Goal: Check status: Check status

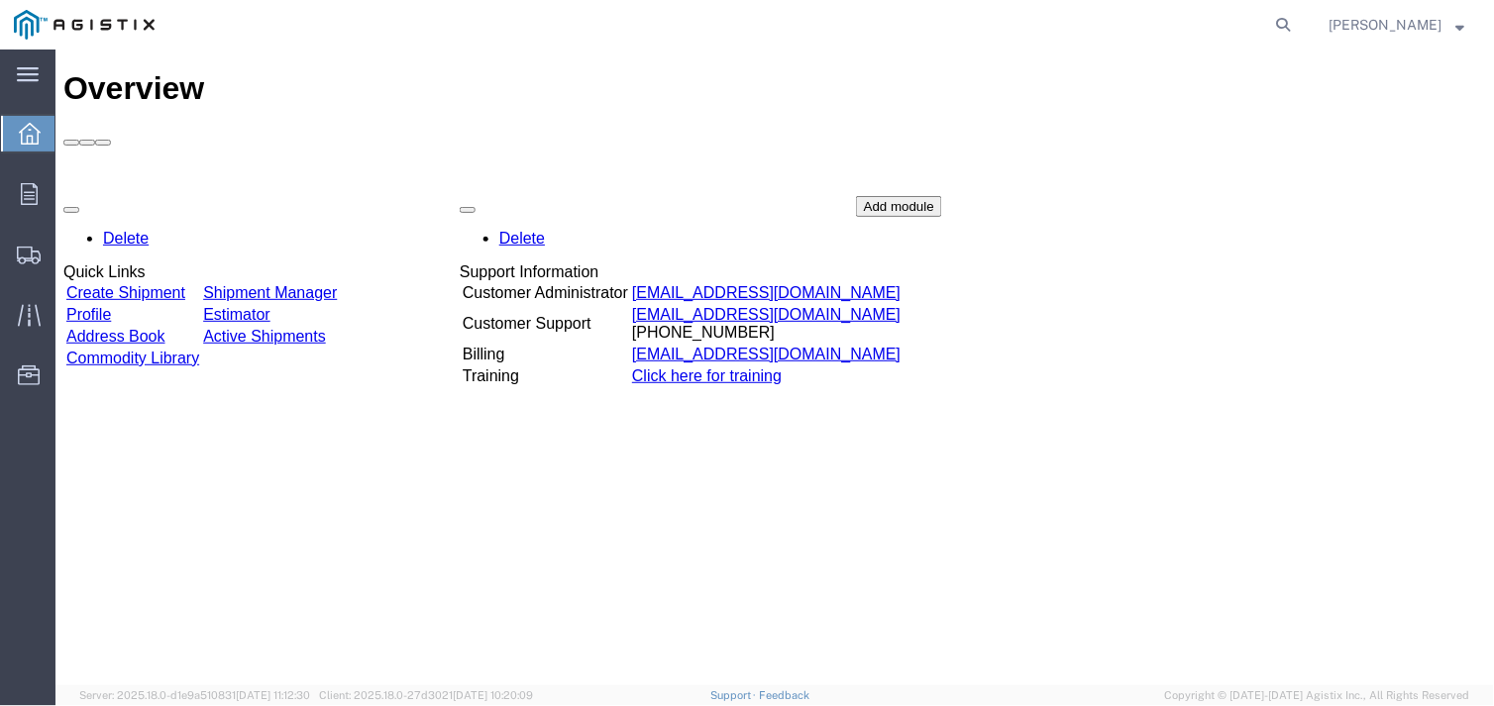
click at [307, 327] on link "Active Shipments" at bounding box center [263, 335] width 123 height 17
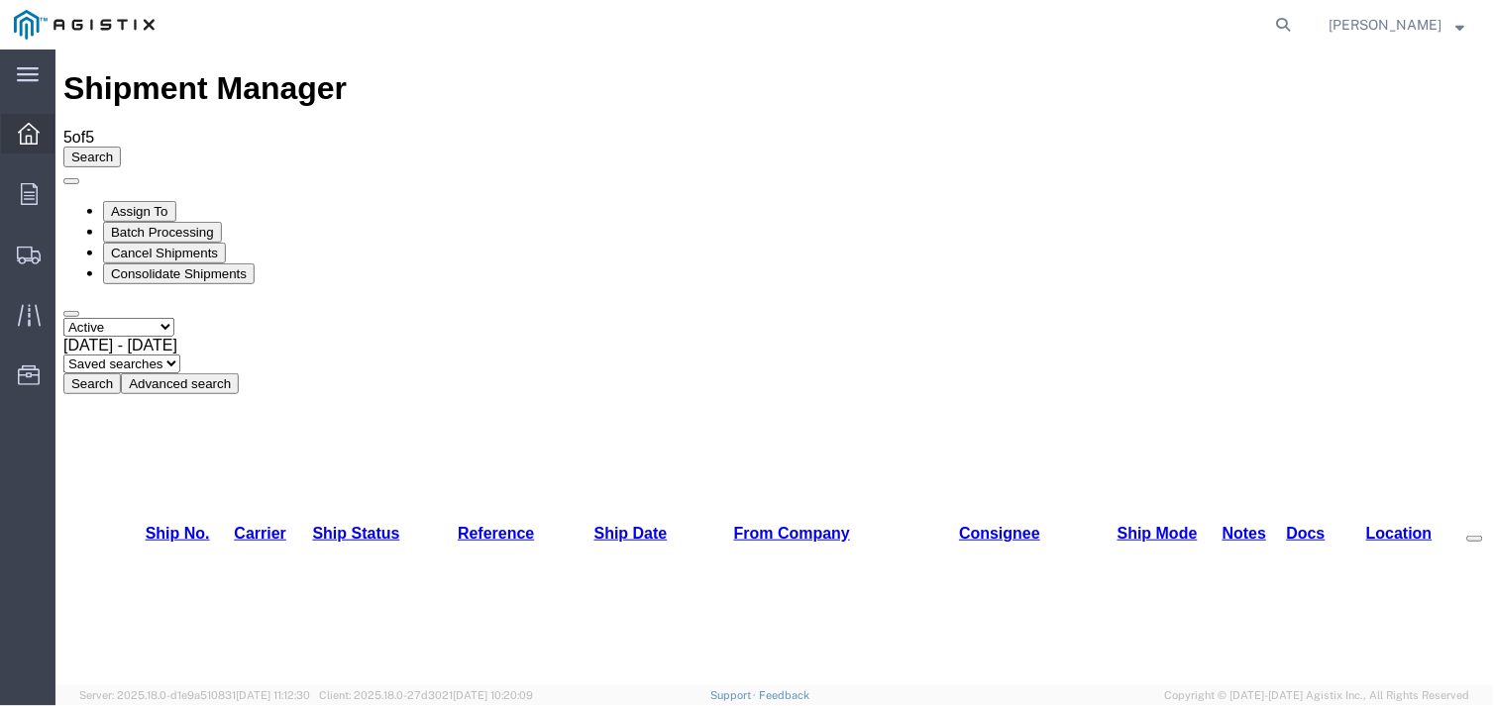
click at [21, 129] on icon at bounding box center [29, 134] width 22 height 22
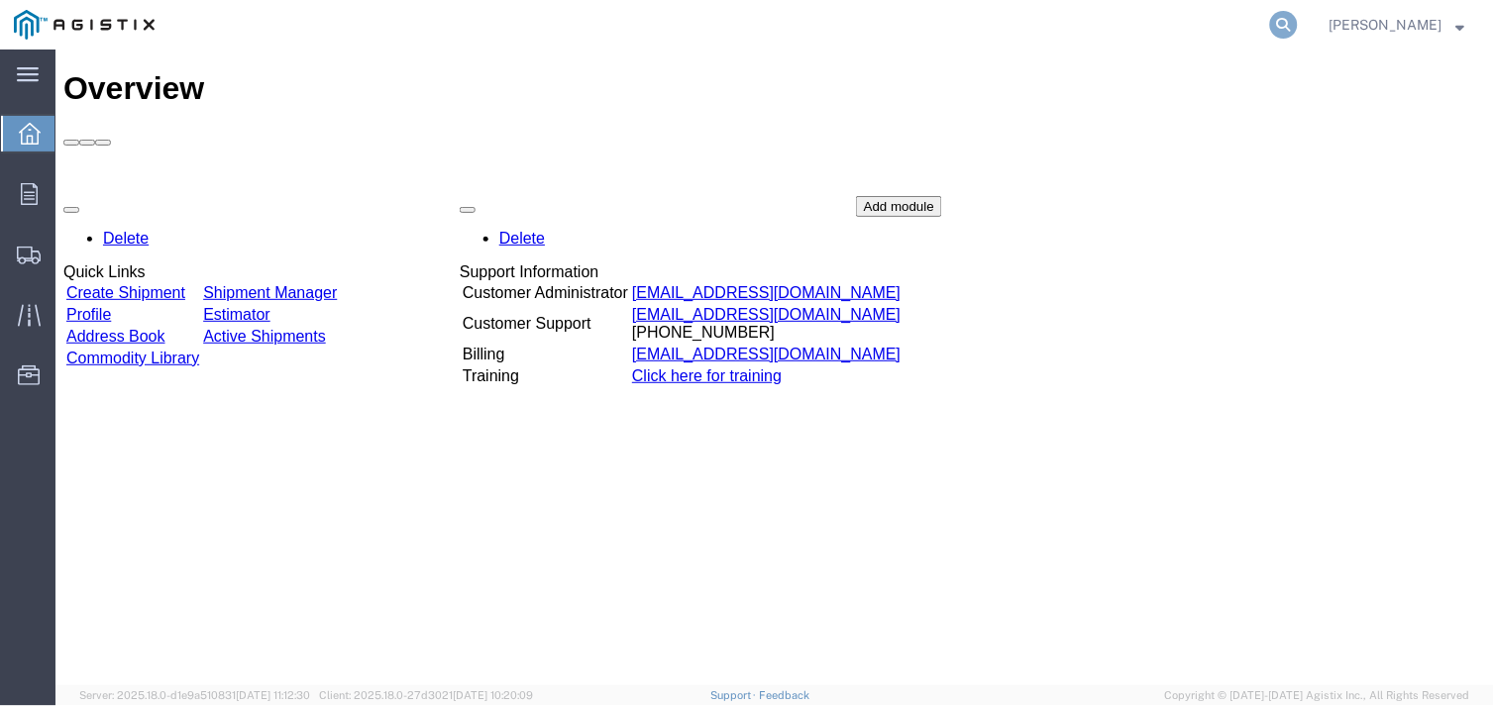
click at [1282, 27] on icon at bounding box center [1284, 25] width 28 height 28
type input "527748644"
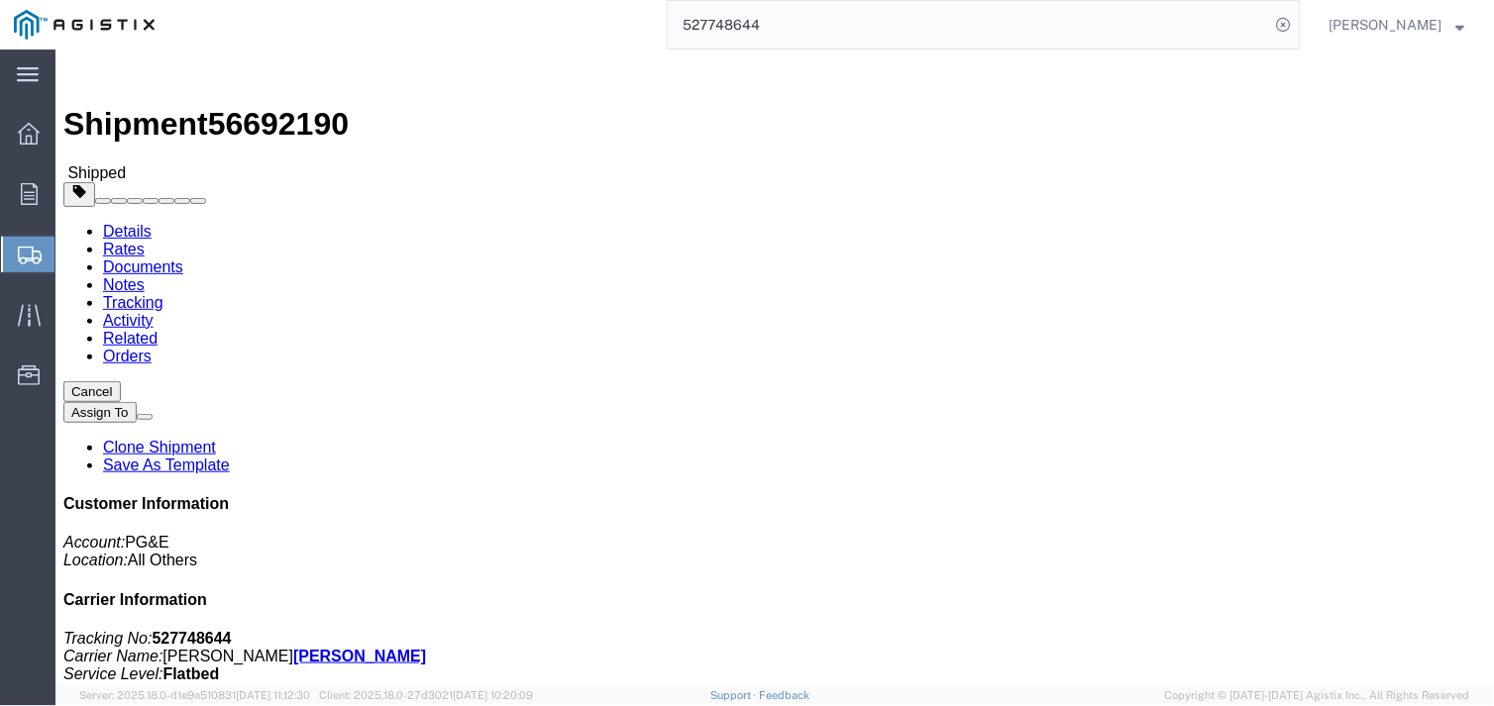
click button "button"
